Goal: Check status: Check status

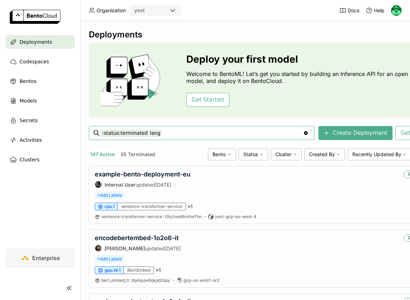
type input "-status:terminated lang"
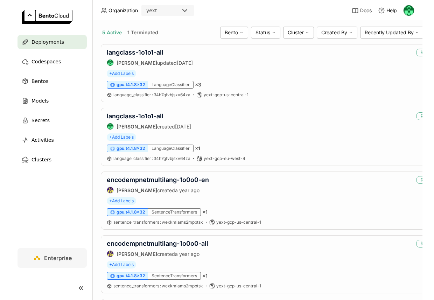
scroll to position [132, 0]
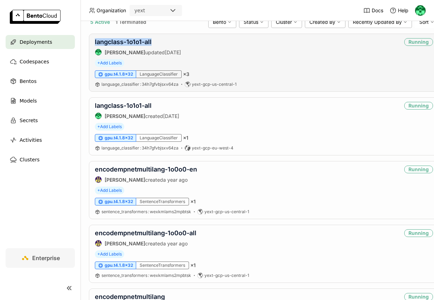
drag, startPoint x: 157, startPoint y: 41, endPoint x: 93, endPoint y: 41, distance: 63.7
click at [93, 41] on div "langclass-1o1o1-all [PERSON_NAME] updated [DATE] Running + Add Labels gpu.t4.1.…" at bounding box center [264, 63] width 350 height 58
copy link "langclass-1o1o1-all"
click at [157, 49] on div "[PERSON_NAME] updated [DATE]" at bounding box center [138, 52] width 86 height 7
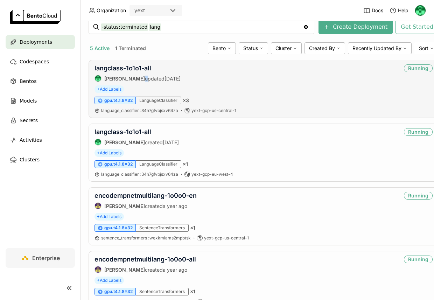
scroll to position [106, 0]
click at [133, 68] on link "langclass-1o1o1-all" at bounding box center [123, 67] width 57 height 7
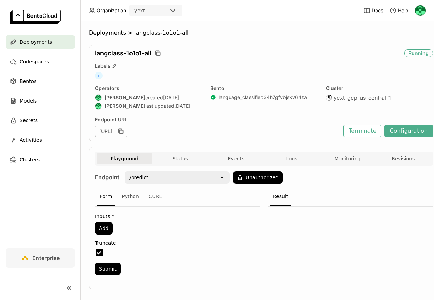
scroll to position [8, 0]
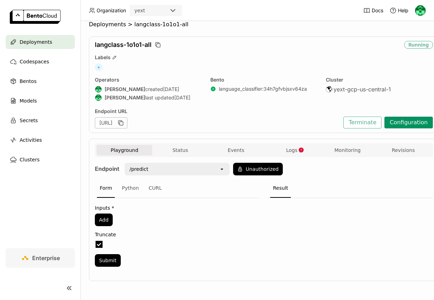
click at [401, 123] on button "Configuration" at bounding box center [408, 123] width 49 height 12
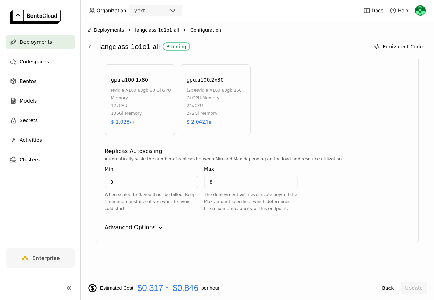
scroll to position [469, 0]
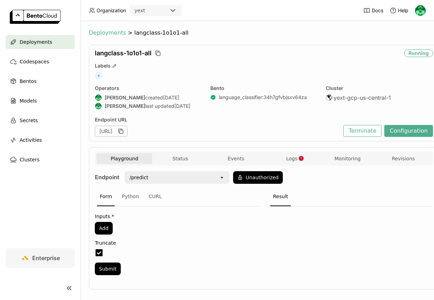
click at [101, 34] on span "Deployments" at bounding box center [107, 32] width 37 height 7
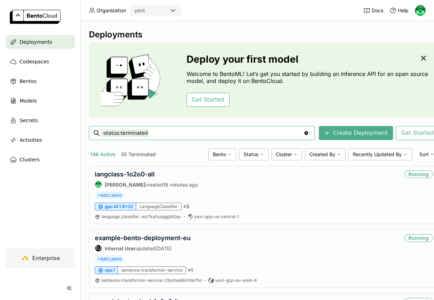
click at [167, 135] on input "-status:terminated" at bounding box center [202, 132] width 202 height 11
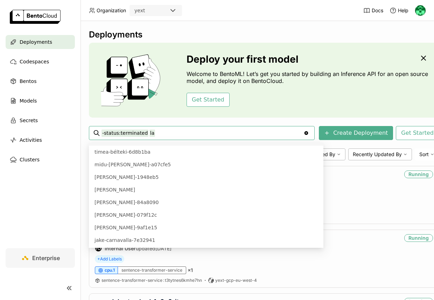
scroll to position [123, 0]
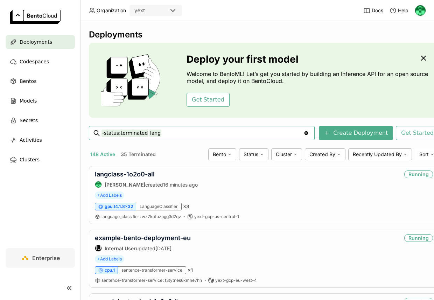
type input "-status:terminated lang"
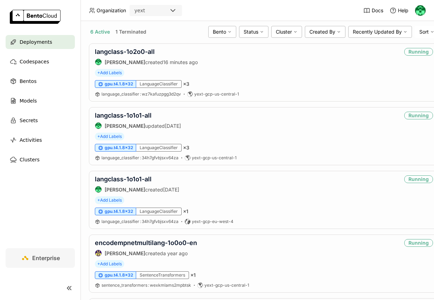
scroll to position [129, 0]
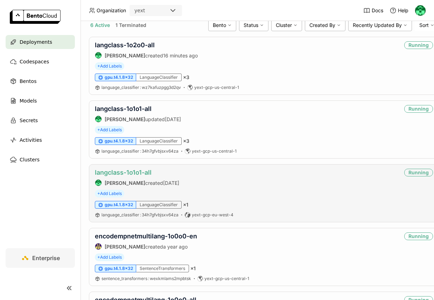
click at [142, 175] on link "langclass-1o1o1-all" at bounding box center [123, 172] width 57 height 7
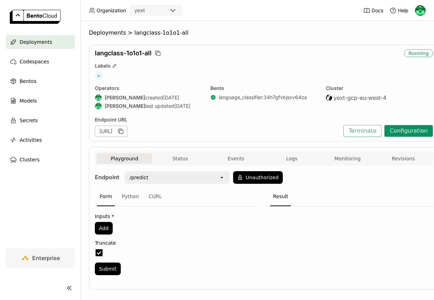
click at [410, 127] on button "Configuration" at bounding box center [408, 131] width 49 height 12
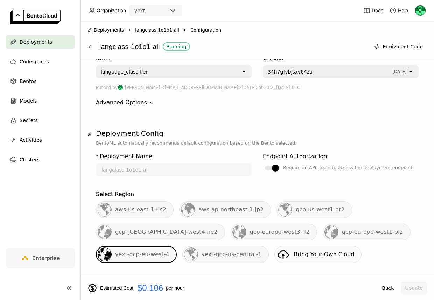
scroll to position [36, 0]
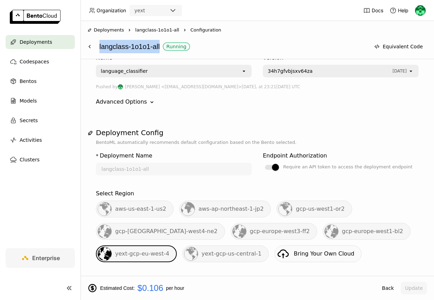
drag, startPoint x: 160, startPoint y: 49, endPoint x: 99, endPoint y: 47, distance: 60.6
click at [99, 47] on div "langclass-1o1o1-all Running" at bounding box center [232, 46] width 267 height 13
copy div "langclass-1o1o1-all"
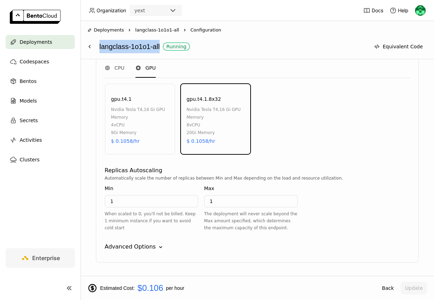
scroll to position [392, 0]
